Goal: Task Accomplishment & Management: Use online tool/utility

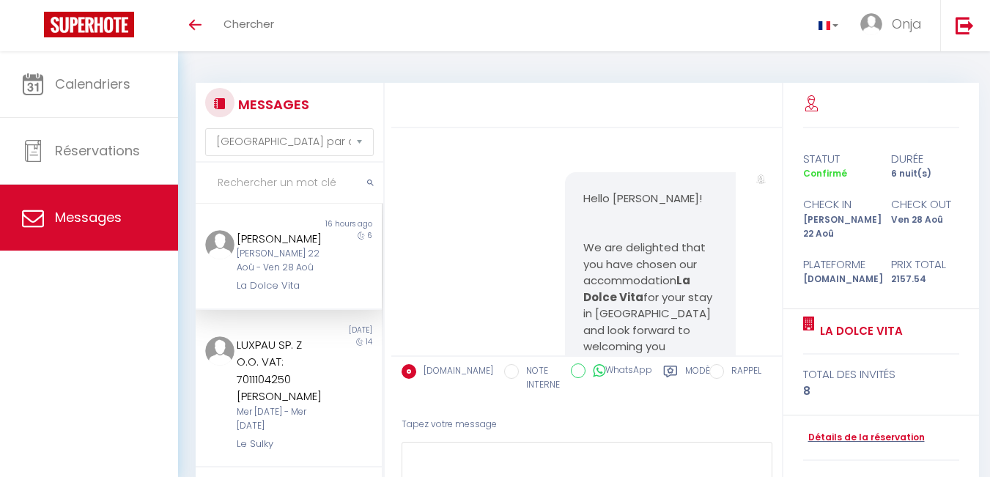
select select "message"
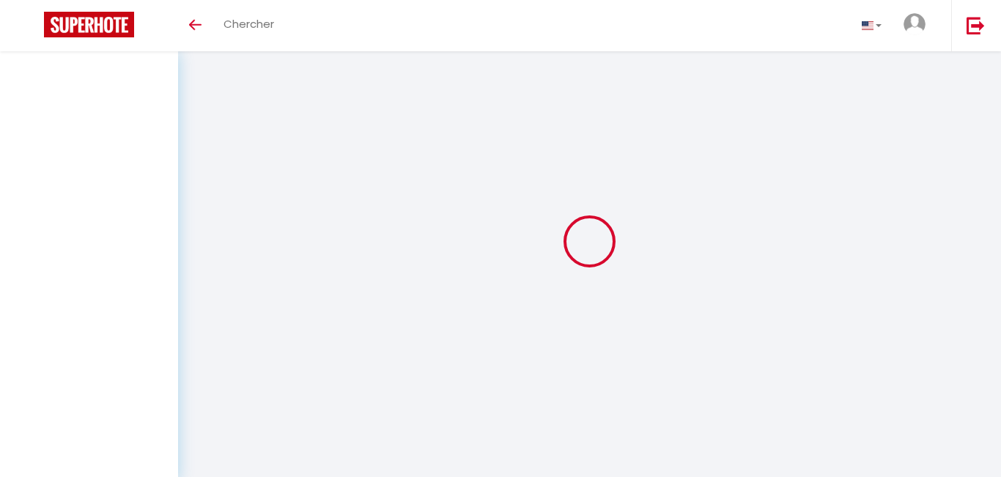
select select "message"
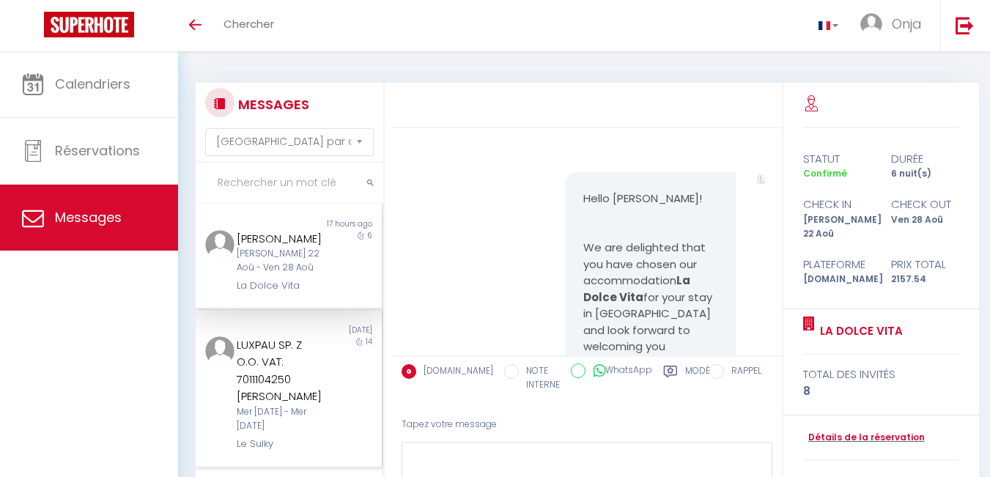
scroll to position [1785, 0]
select select "message"
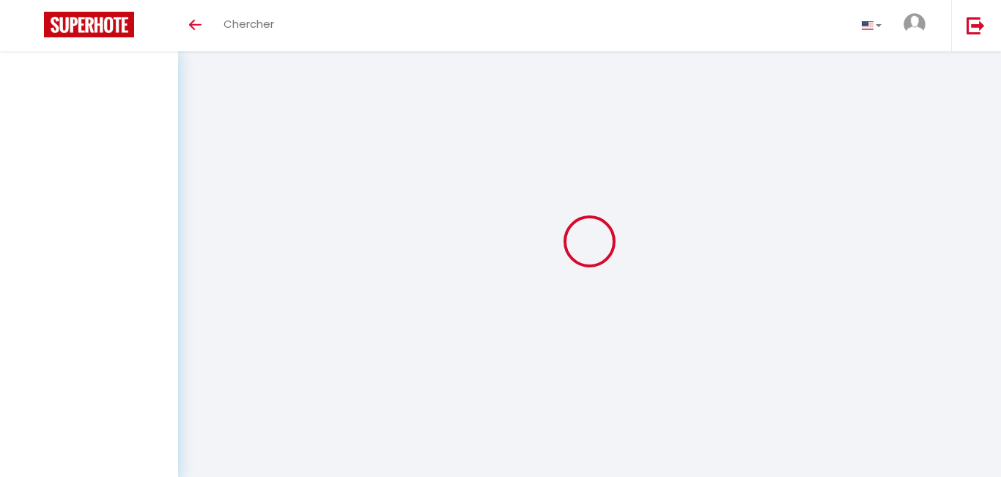
select select "message"
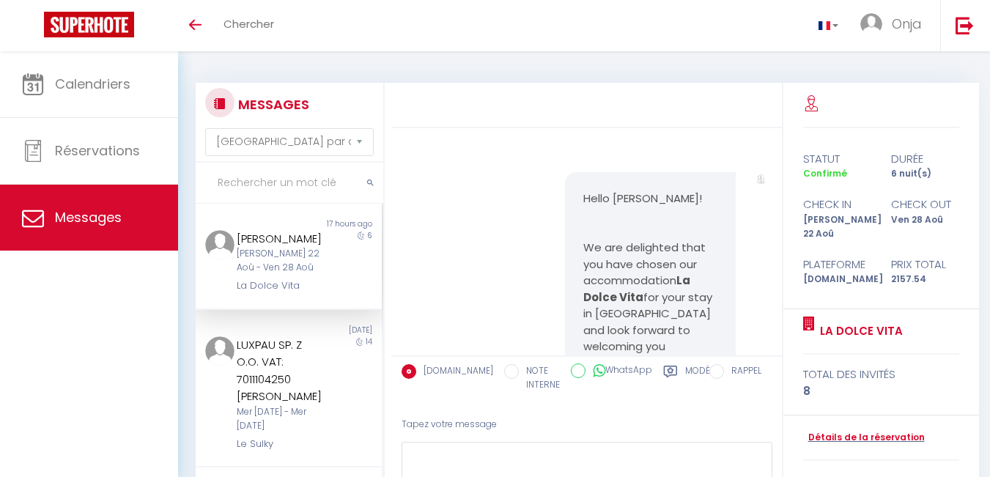
scroll to position [1785, 0]
